Goal: Information Seeking & Learning: Learn about a topic

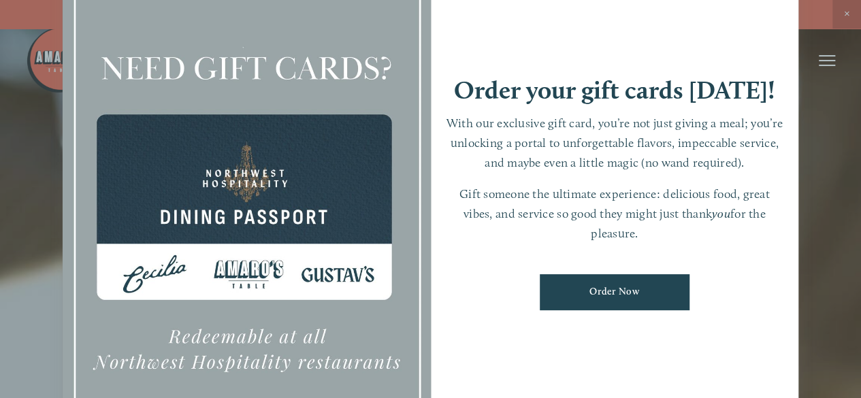
scroll to position [29, 0]
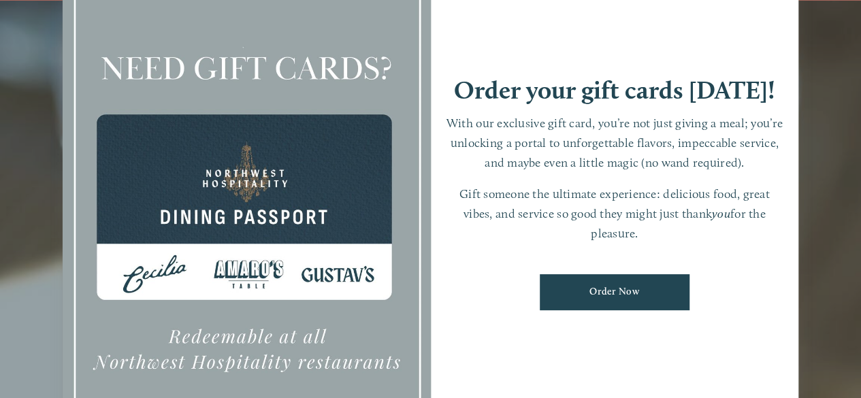
click at [855, 142] on div at bounding box center [430, 199] width 861 height 398
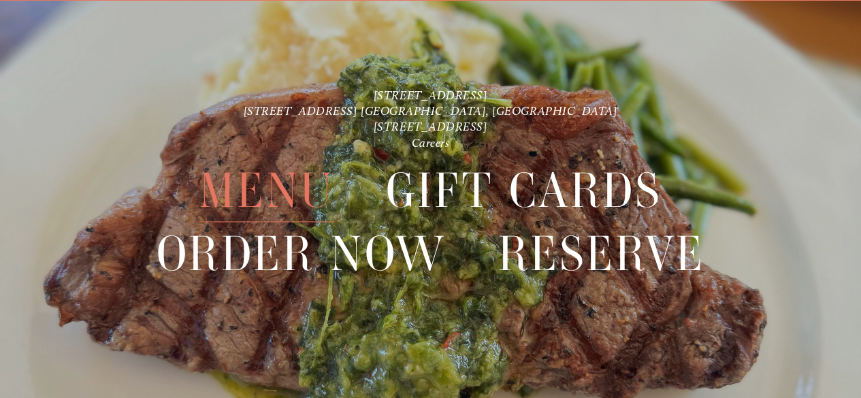
click at [215, 197] on span "Menu" at bounding box center [266, 190] width 135 height 63
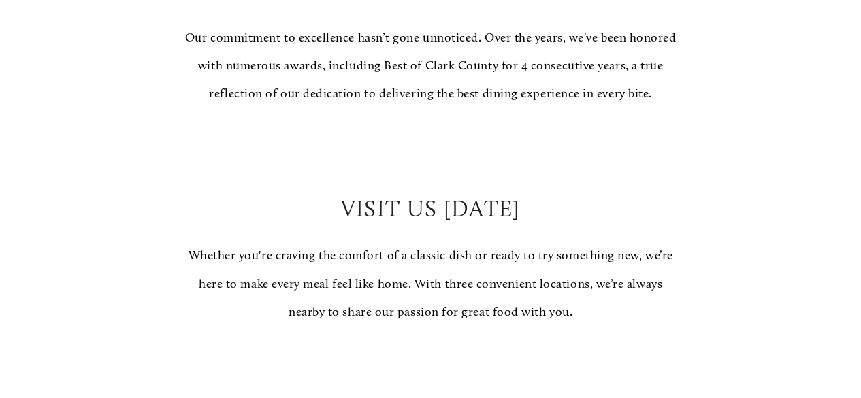
scroll to position [1123, 0]
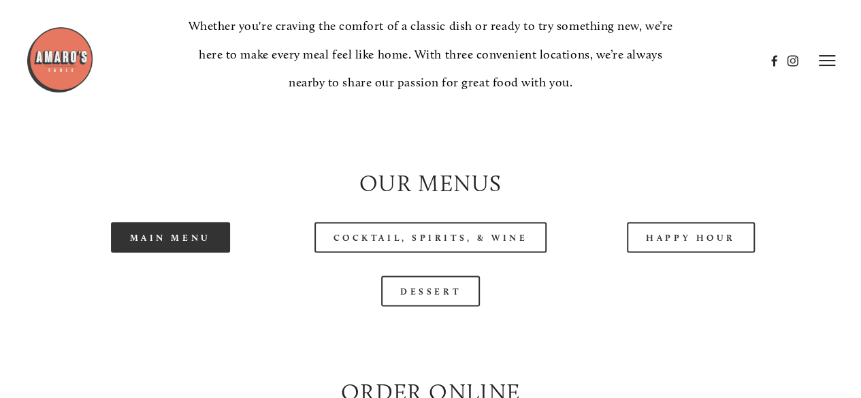
click at [193, 252] on link "Main Menu" at bounding box center [170, 237] width 119 height 31
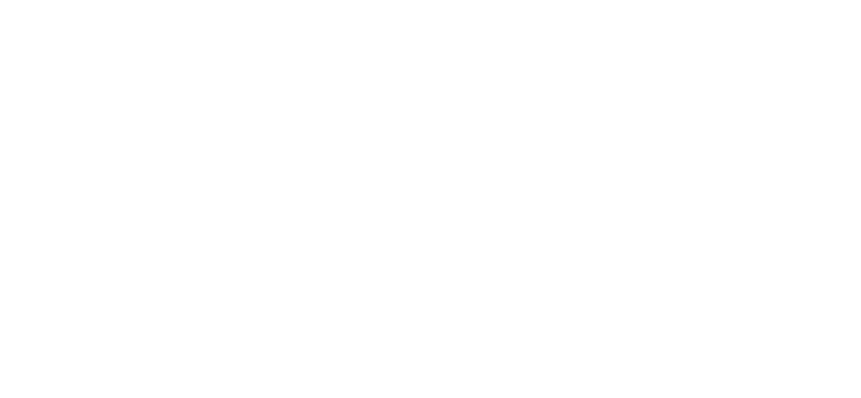
scroll to position [29, 0]
